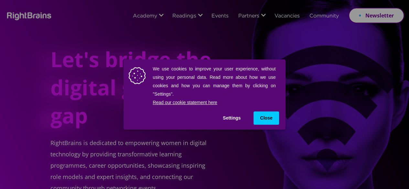
click at [230, 120] on button "Settings" at bounding box center [231, 117] width 31 height 13
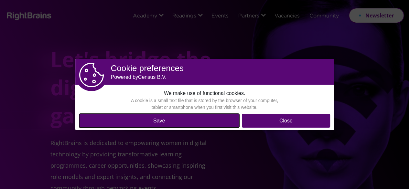
click at [272, 122] on button "Close" at bounding box center [286, 121] width 88 height 14
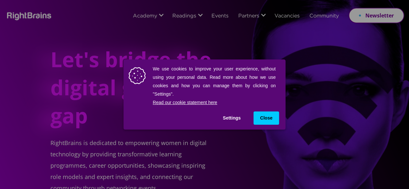
click at [234, 119] on button "Settings" at bounding box center [231, 117] width 31 height 13
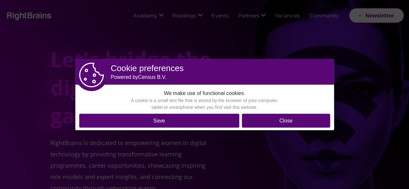
click at [263, 121] on button "Close" at bounding box center [286, 121] width 88 height 14
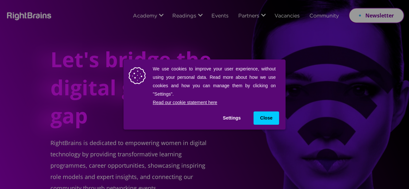
drag, startPoint x: 237, startPoint y: 66, endPoint x: 265, endPoint y: 85, distance: 33.5
click at [265, 85] on div "We use cookies to improve your user experience, without using your personal dat…" at bounding box center [202, 86] width 147 height 42
click at [225, 117] on button "Settings" at bounding box center [231, 117] width 31 height 13
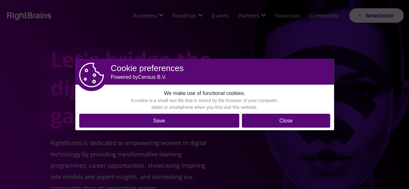
drag, startPoint x: 207, startPoint y: 104, endPoint x: 208, endPoint y: 97, distance: 7.8
click at [208, 99] on div "A cookie is a small text file that is stored by the browser of your computer, t…" at bounding box center [205, 104] width 162 height 14
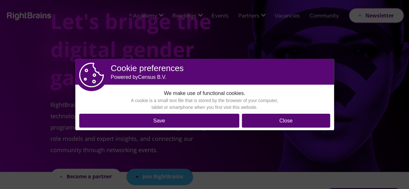
scroll to position [129, 0]
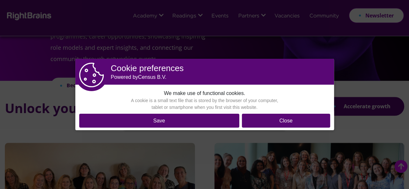
click at [334, 59] on dialog "Cookie preferences Powered by Census B.V. We make use of functional cookies. A …" at bounding box center [204, 94] width 258 height 71
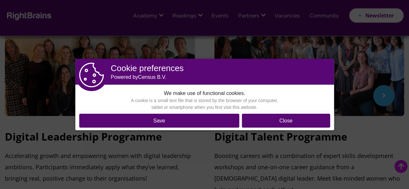
scroll to position [226, 0]
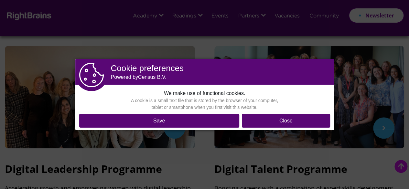
click at [194, 117] on button "Save" at bounding box center [159, 121] width 160 height 14
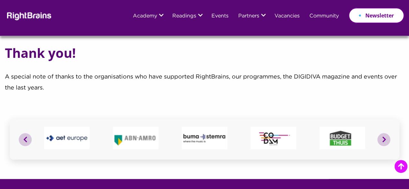
scroll to position [2519, 0]
